Goal: Task Accomplishment & Management: Use online tool/utility

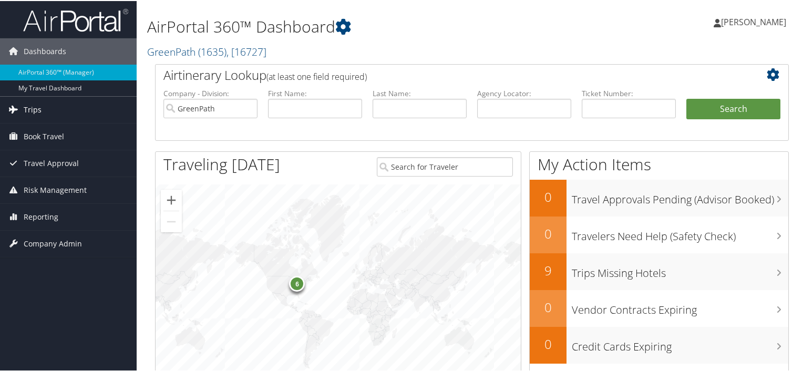
click at [36, 103] on span "Trips" at bounding box center [33, 109] width 18 height 26
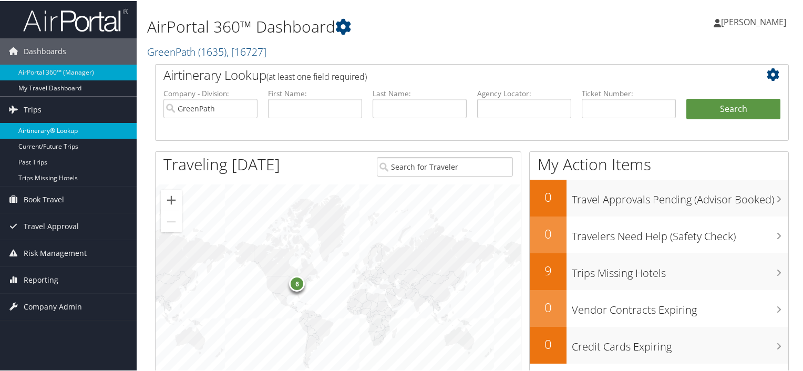
click at [48, 126] on link "Airtinerary® Lookup" at bounding box center [68, 130] width 137 height 16
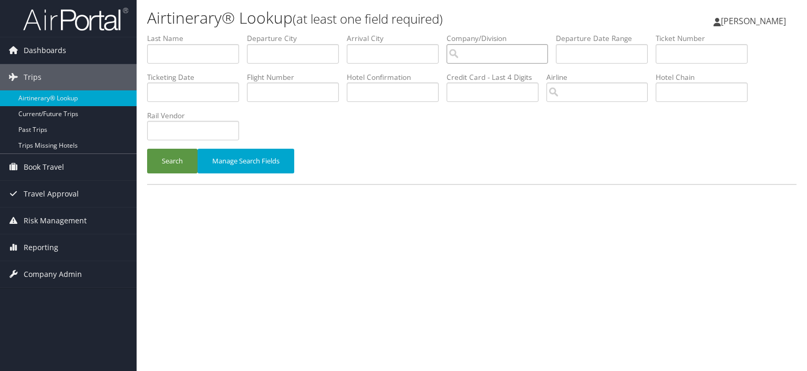
click at [497, 52] on input "search" at bounding box center [496, 53] width 101 height 19
click at [485, 78] on div "No Results Found" at bounding box center [502, 73] width 99 height 11
click at [466, 77] on div "GreenPath (1635)" at bounding box center [502, 73] width 99 height 11
type input "GreenPath"
drag, startPoint x: 193, startPoint y: 102, endPoint x: 193, endPoint y: 97, distance: 5.3
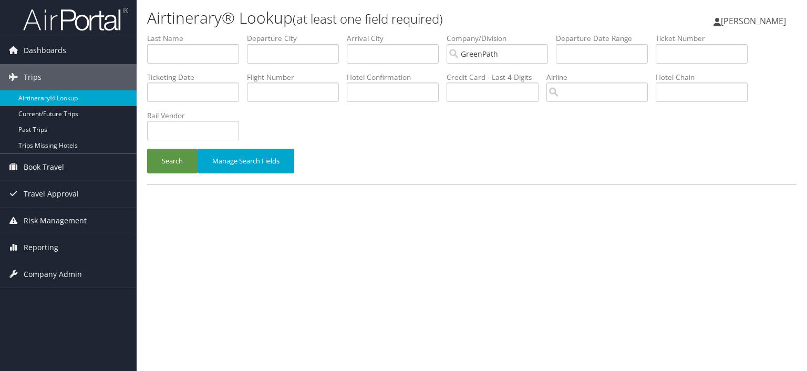
click at [193, 102] on li "Ticketing Date" at bounding box center [197, 91] width 100 height 38
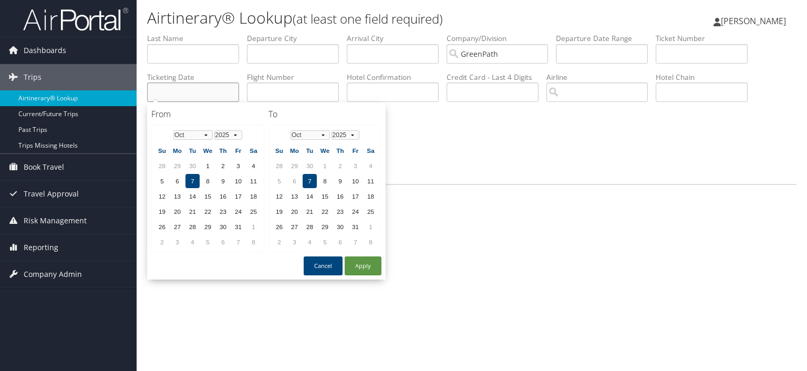
click at [193, 93] on input "text" at bounding box center [193, 91] width 92 height 19
click at [251, 160] on td "4" at bounding box center [253, 166] width 14 height 14
click at [305, 180] on td "7" at bounding box center [310, 181] width 14 height 14
click at [365, 263] on button "Apply" at bounding box center [363, 265] width 37 height 19
type input "[DATE] - [DATE]"
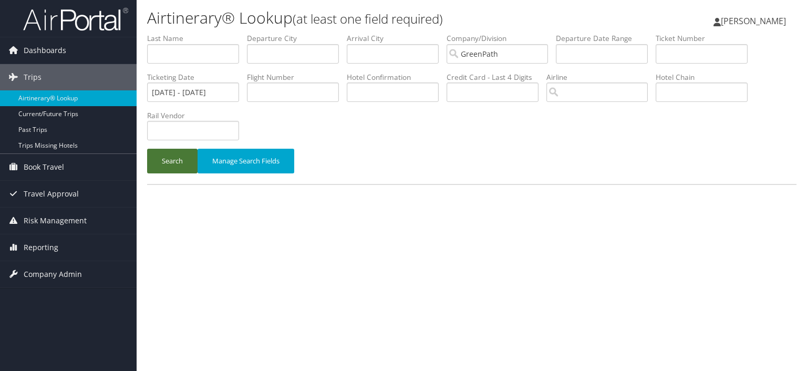
click at [170, 160] on button "Search" at bounding box center [172, 161] width 50 height 25
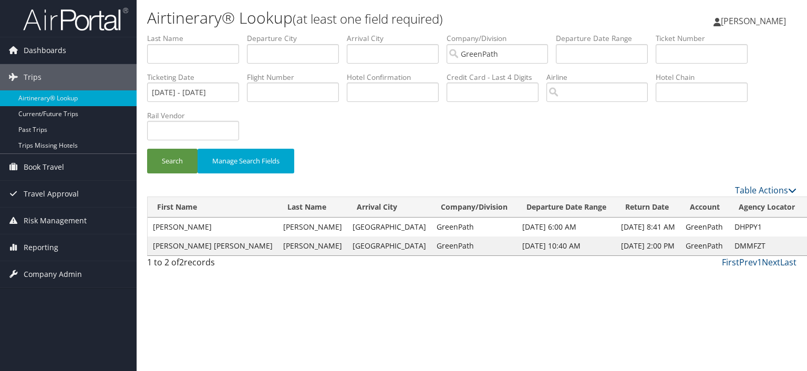
click at [806, 226] on link "View" at bounding box center [817, 227] width 16 height 10
click at [806, 245] on link "View" at bounding box center [817, 246] width 16 height 10
click at [755, 25] on span "[PERSON_NAME]" at bounding box center [753, 21] width 65 height 12
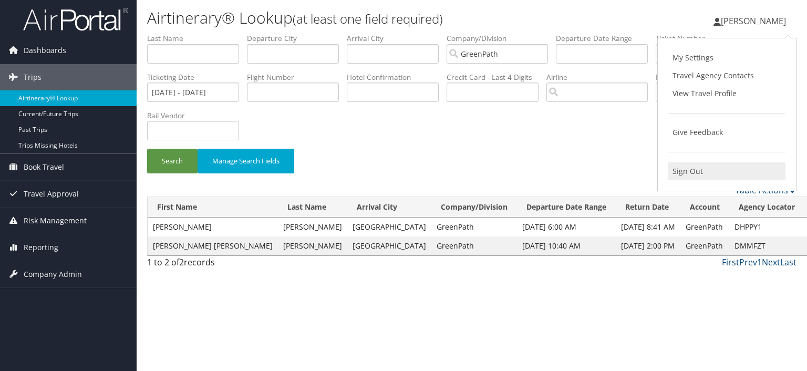
click at [704, 171] on link "Sign Out" at bounding box center [726, 171] width 117 height 18
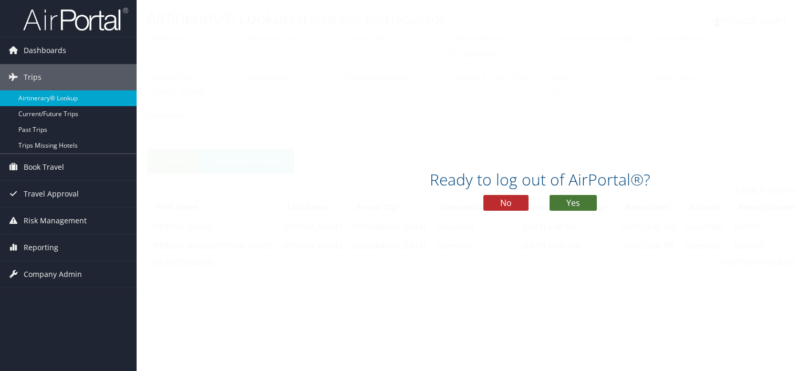
click at [576, 196] on button "Yes" at bounding box center [572, 203] width 47 height 16
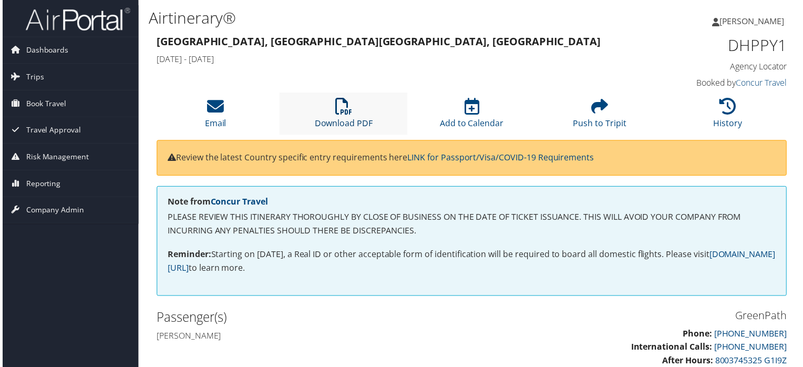
click at [342, 110] on icon at bounding box center [343, 106] width 17 height 17
click at [349, 113] on icon at bounding box center [343, 106] width 17 height 17
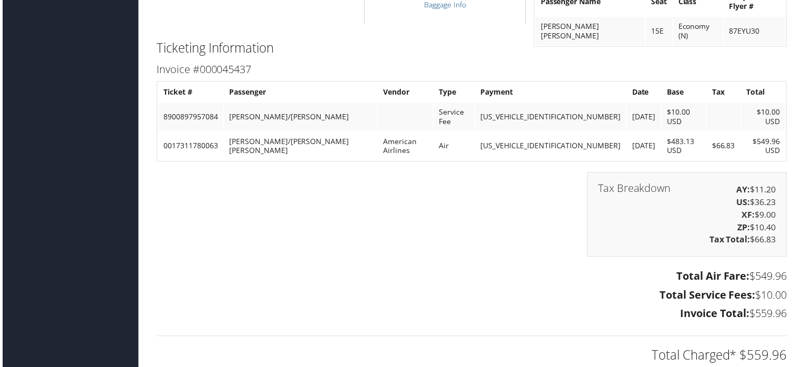
scroll to position [1103, 0]
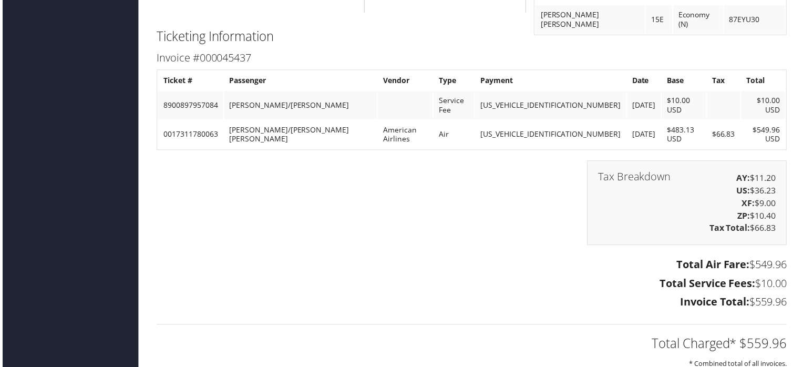
click at [383, 201] on div "Tax Breakdown AY: $11.20 US: $36.23 XF: $9.00 ZP: $10.40 Tax Total: $66.83" at bounding box center [471, 209] width 649 height 96
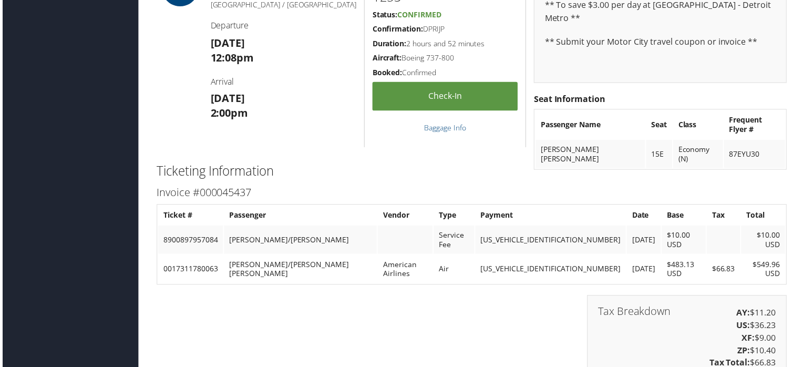
scroll to position [893, 0]
